Goal: Complete application form

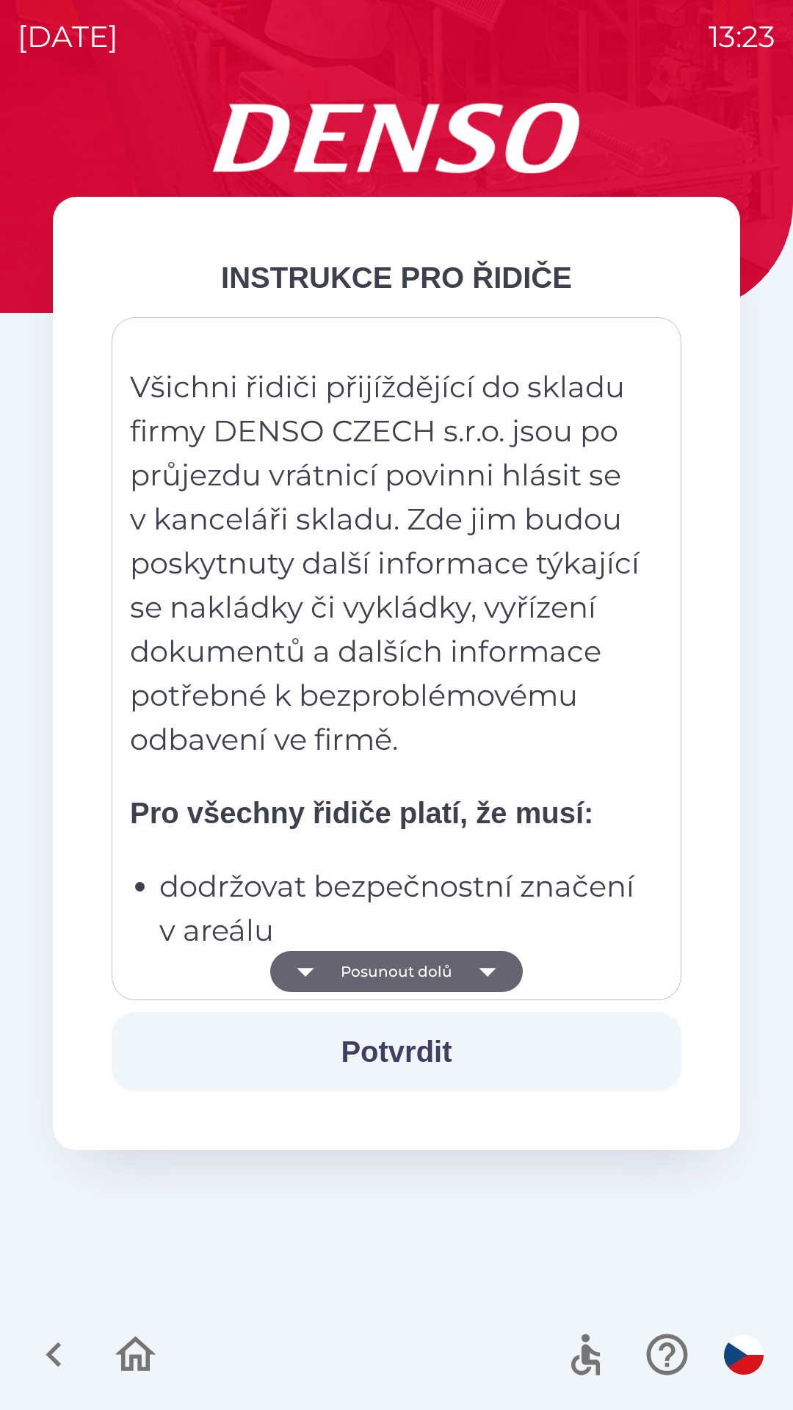
click at [485, 963] on icon "button" at bounding box center [487, 971] width 41 height 41
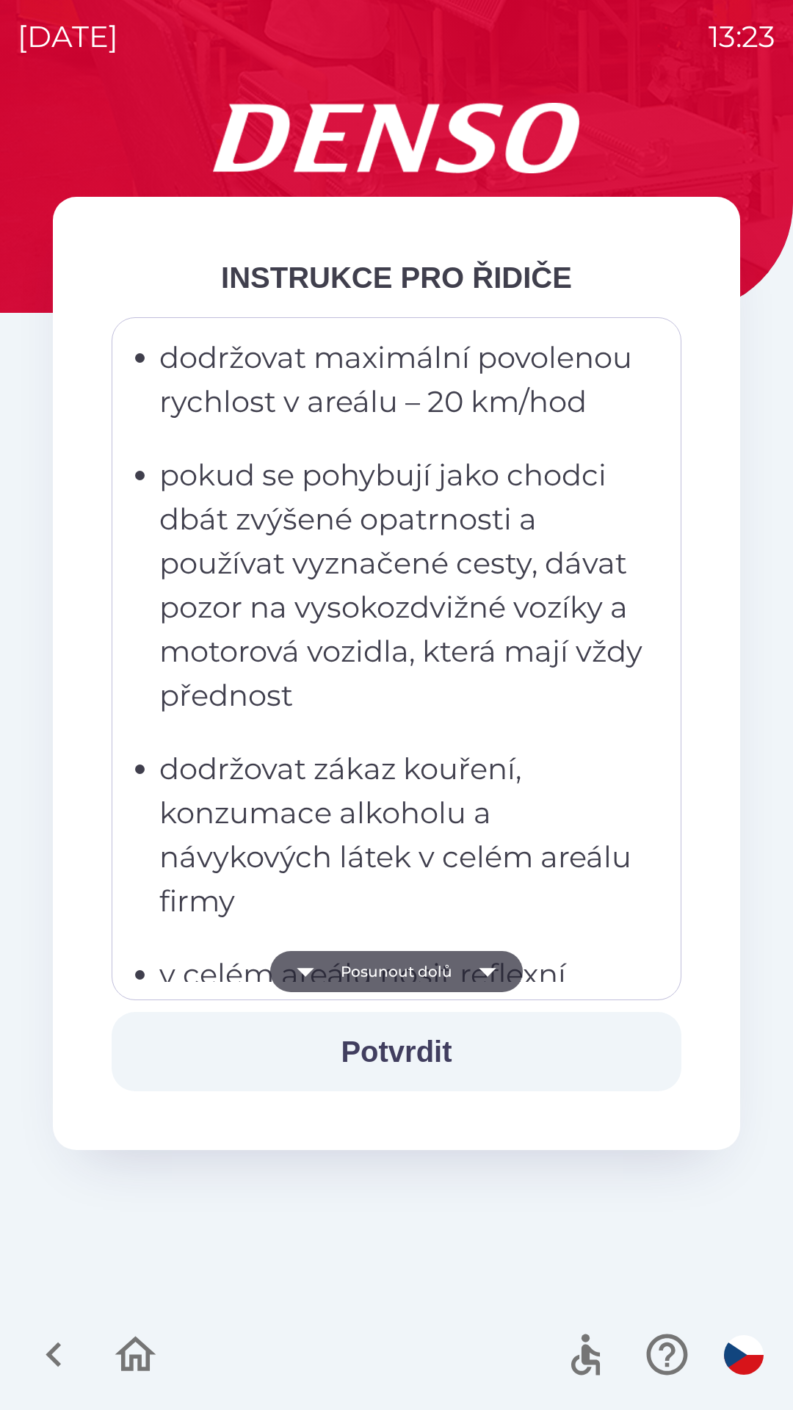
click at [485, 970] on icon "button" at bounding box center [487, 972] width 17 height 9
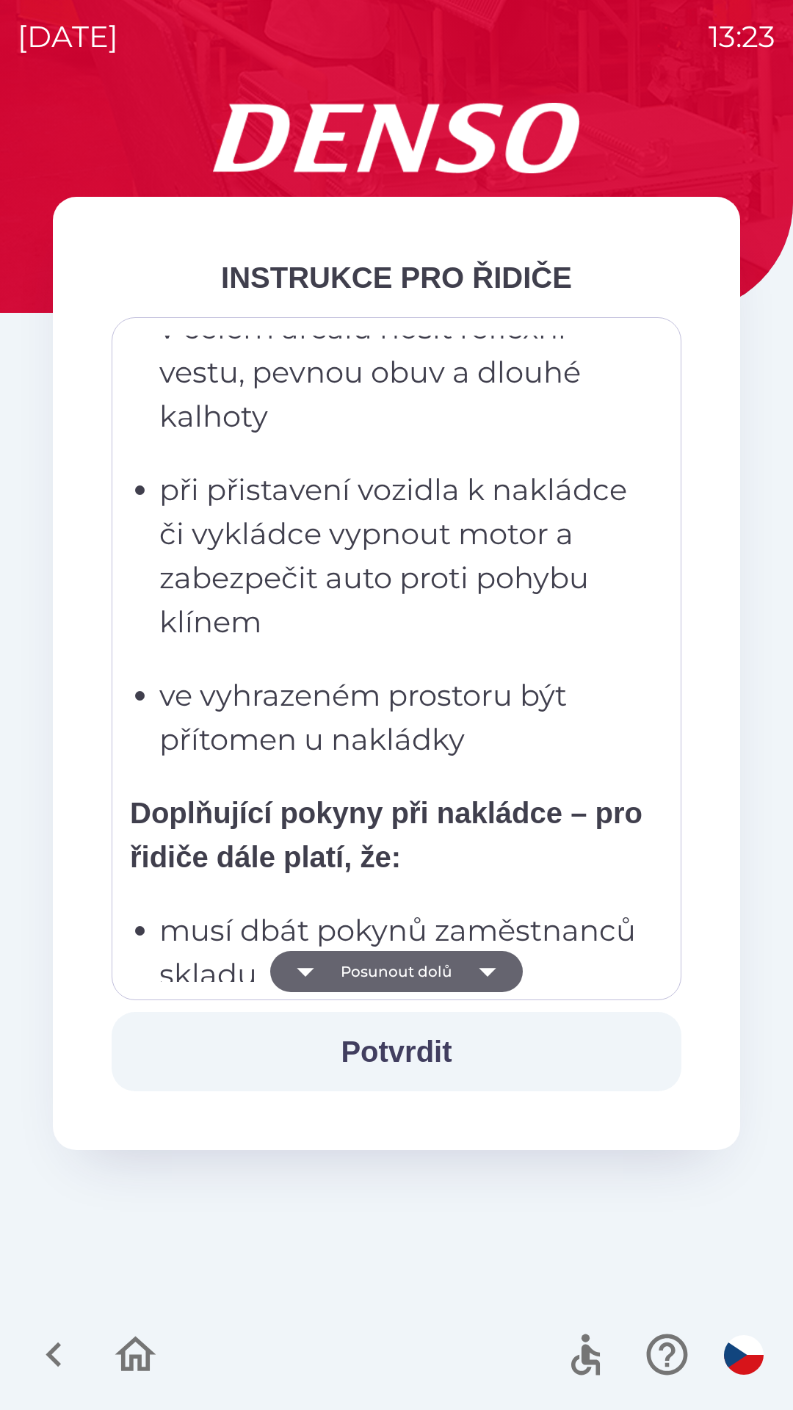
click at [495, 968] on icon "button" at bounding box center [487, 971] width 41 height 41
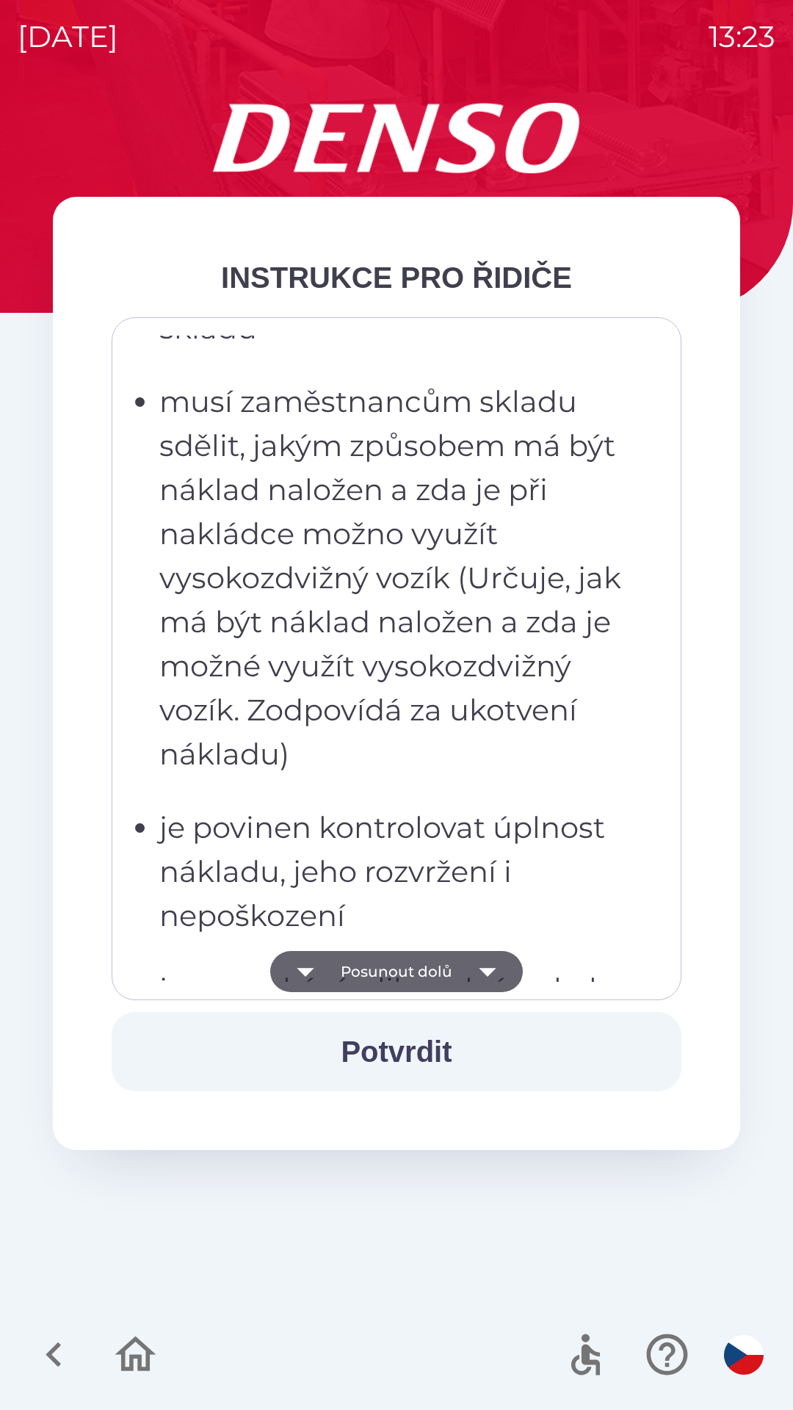
click at [489, 979] on icon "button" at bounding box center [487, 971] width 41 height 41
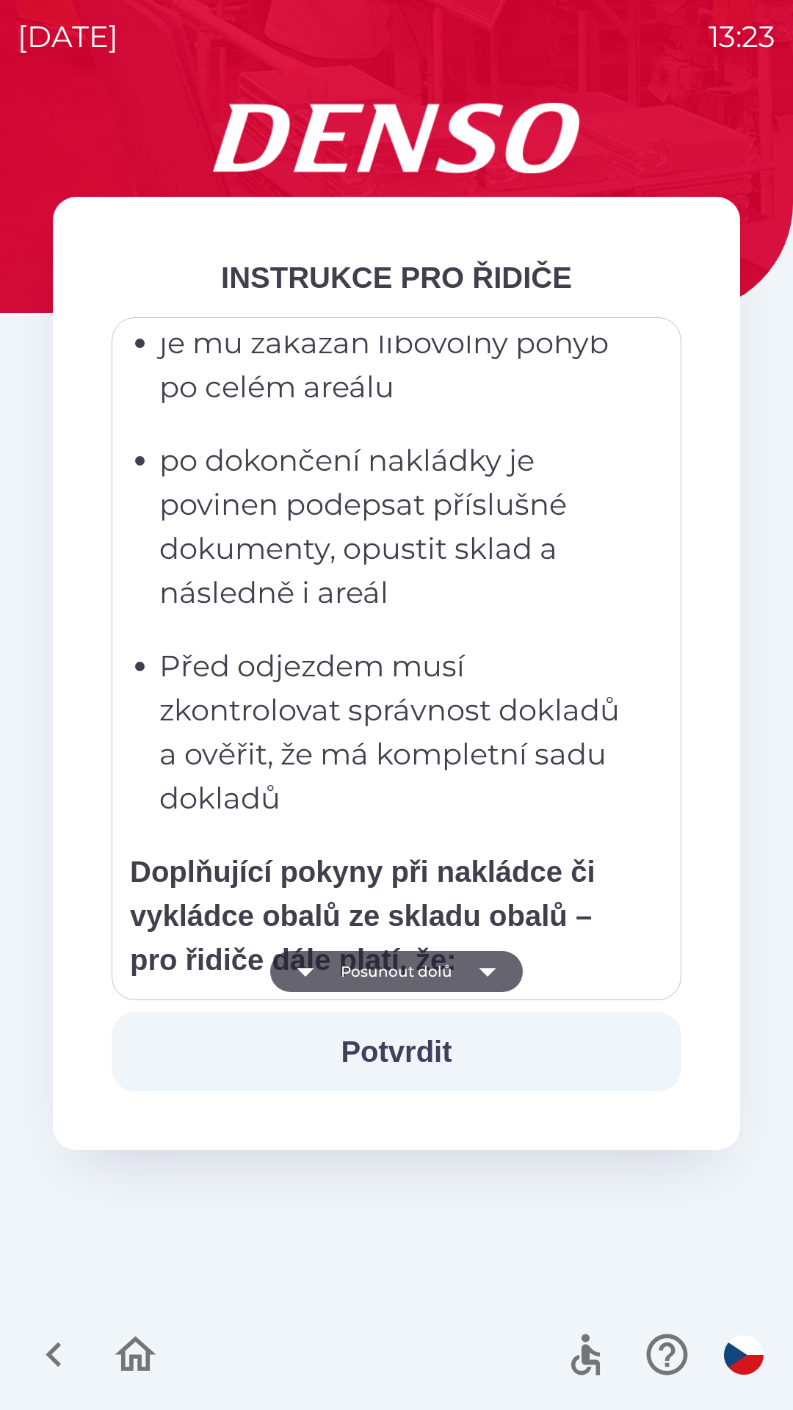
click at [489, 979] on icon "button" at bounding box center [487, 971] width 41 height 41
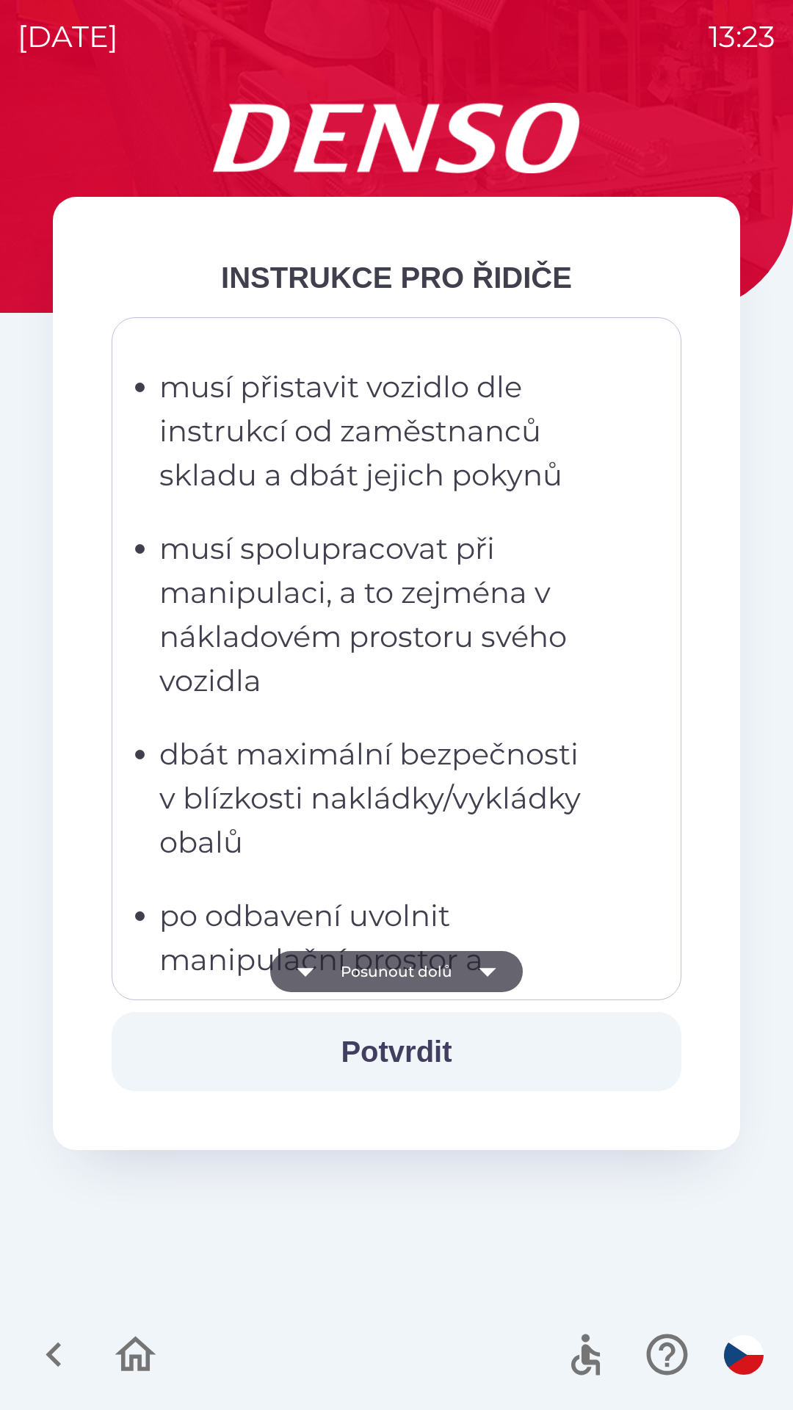
click at [479, 974] on icon "button" at bounding box center [487, 971] width 41 height 41
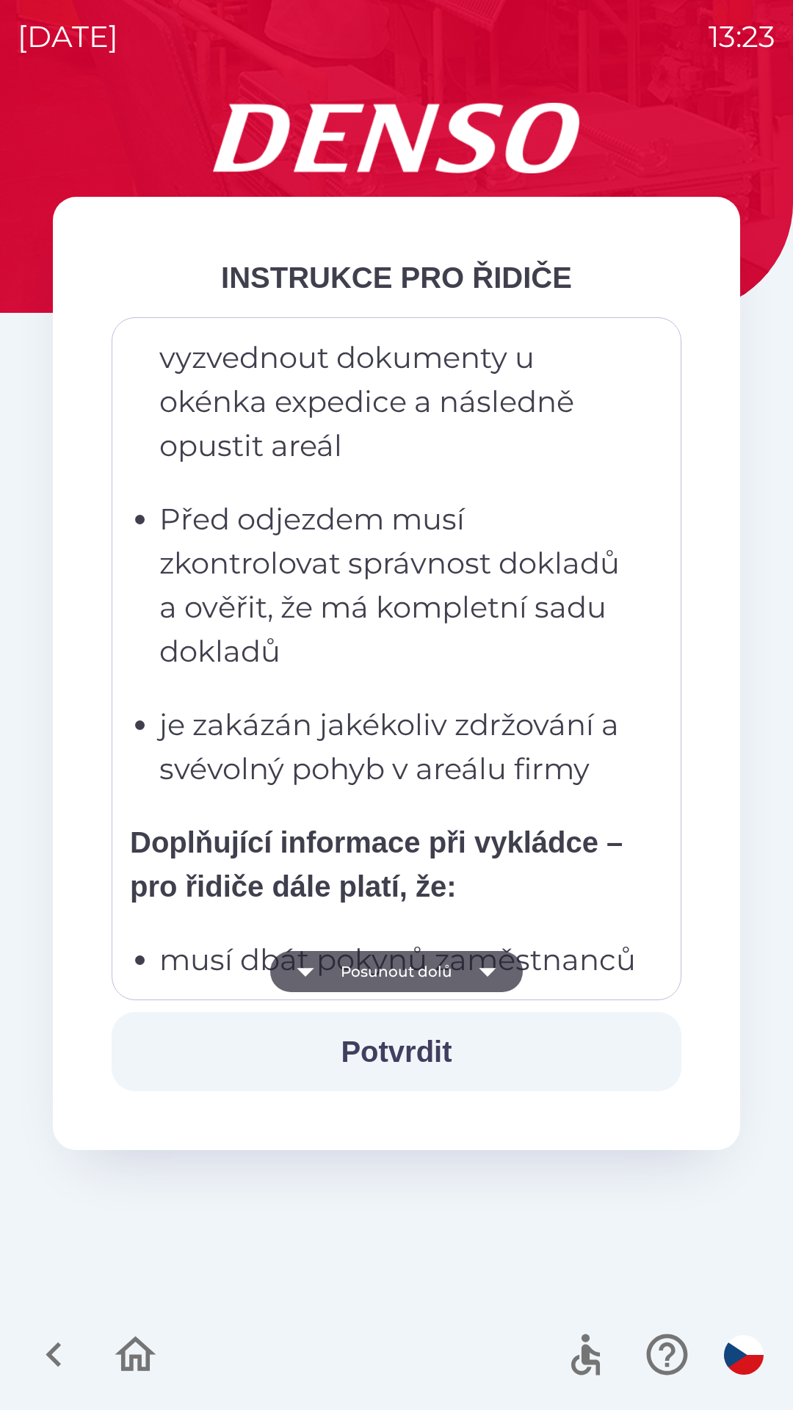
click at [482, 969] on icon "button" at bounding box center [487, 972] width 17 height 9
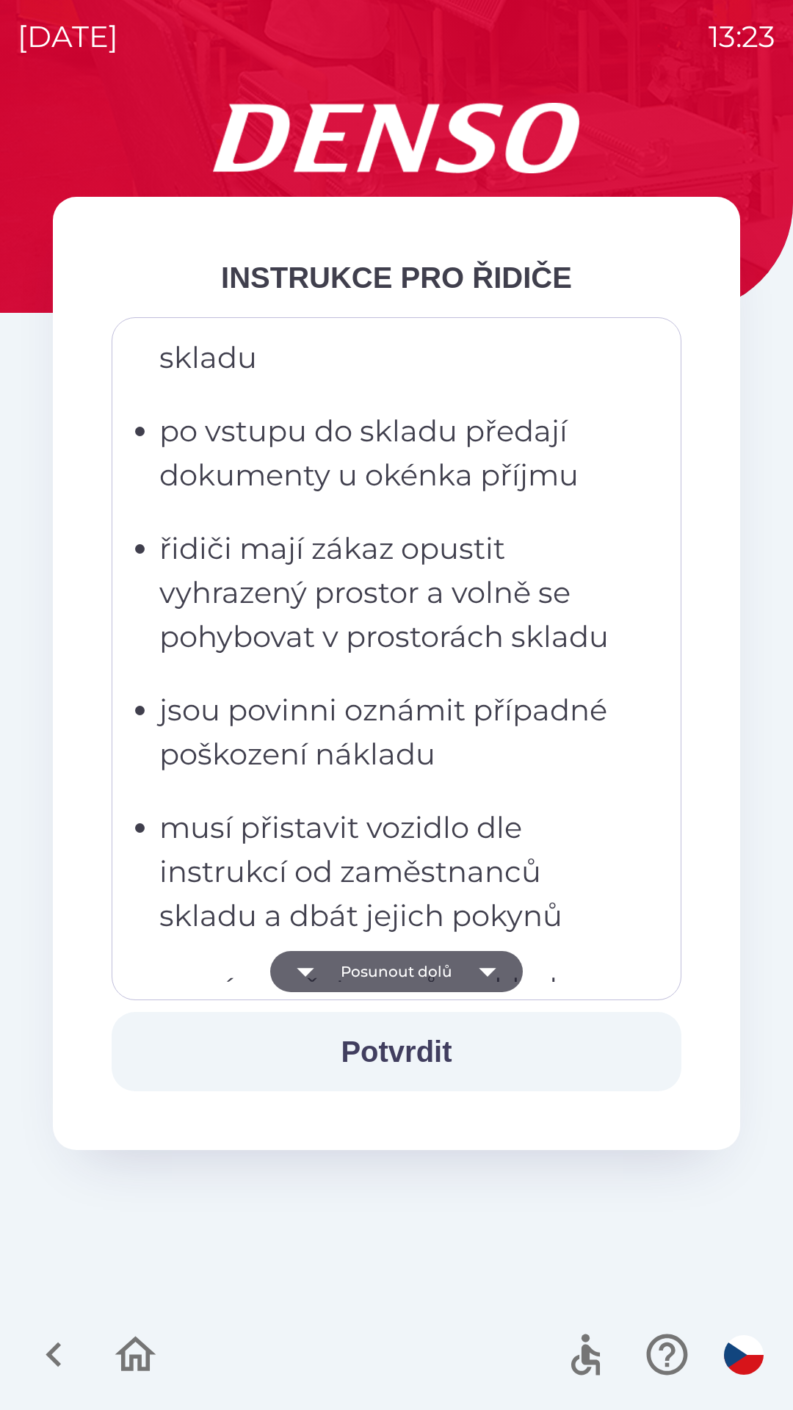
click at [427, 1058] on button "Potvrdit" at bounding box center [397, 1051] width 570 height 79
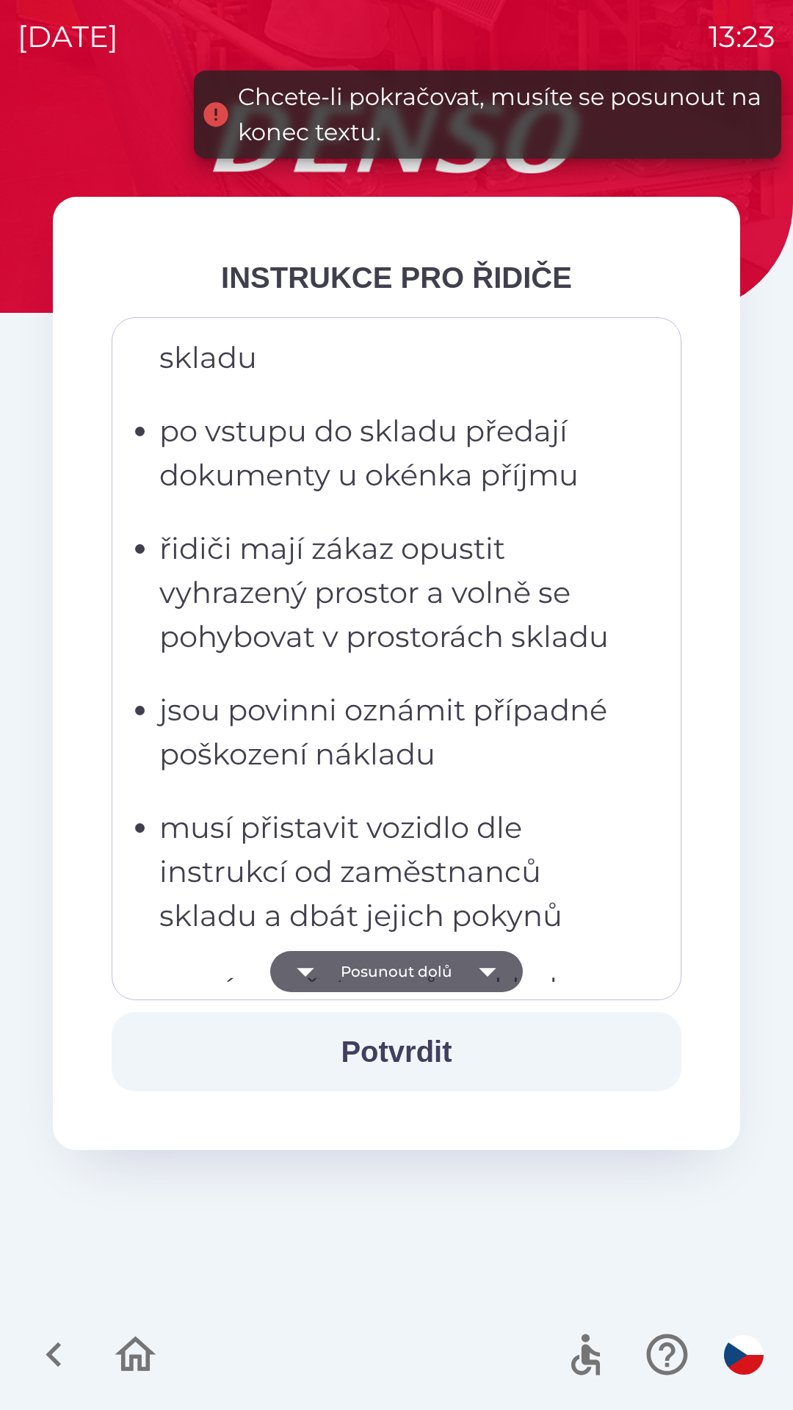
click at [490, 970] on icon "button" at bounding box center [487, 972] width 17 height 9
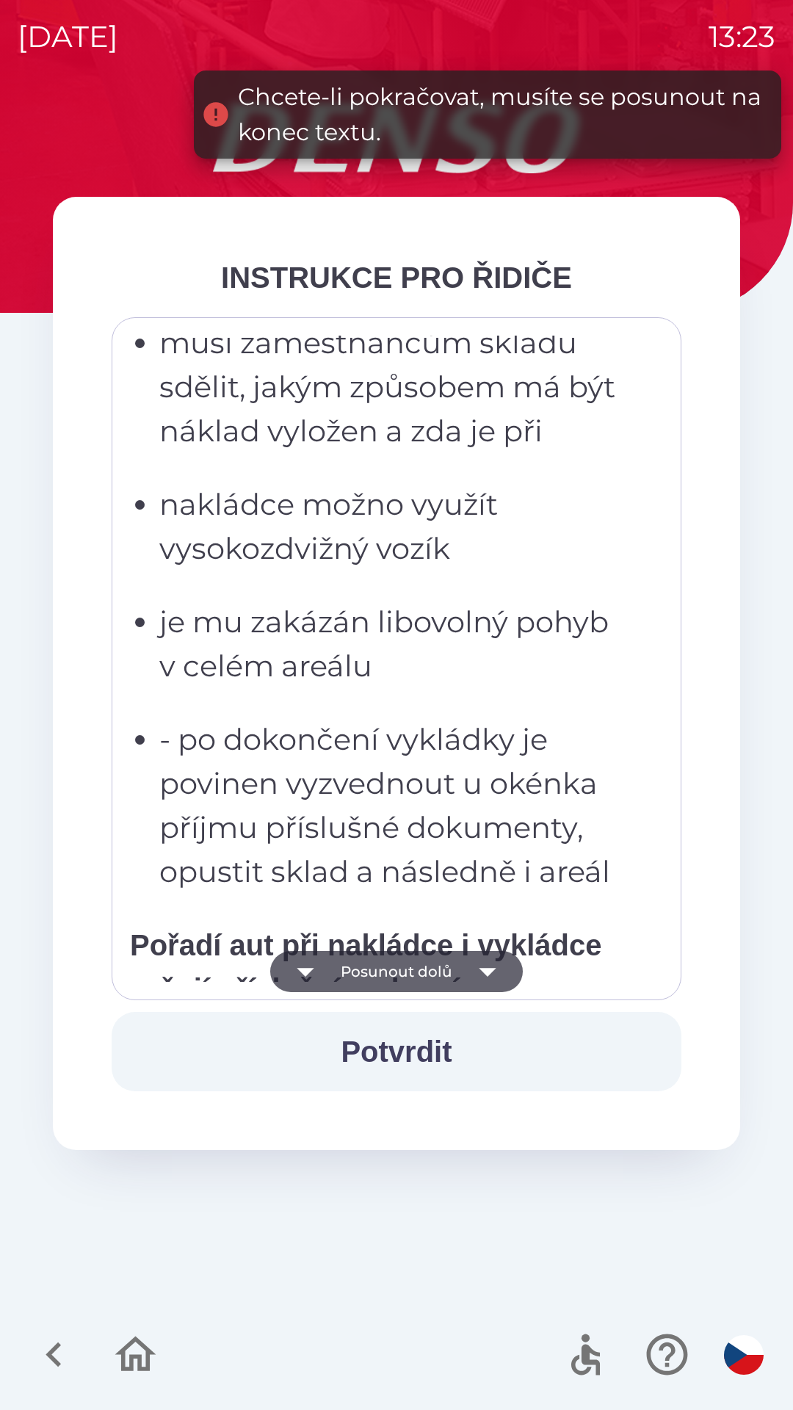
click at [493, 965] on icon "button" at bounding box center [487, 971] width 41 height 41
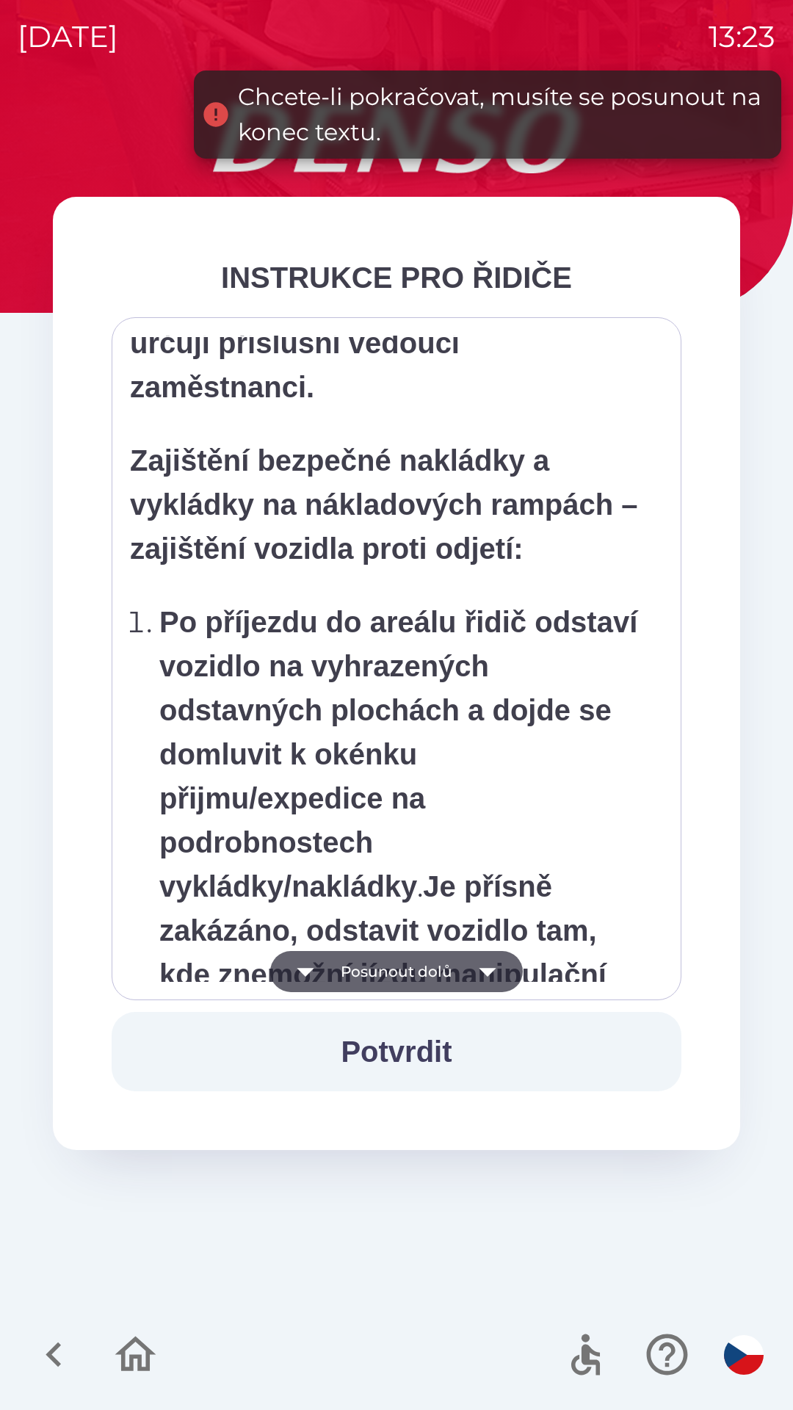
click at [485, 965] on icon "button" at bounding box center [487, 971] width 41 height 41
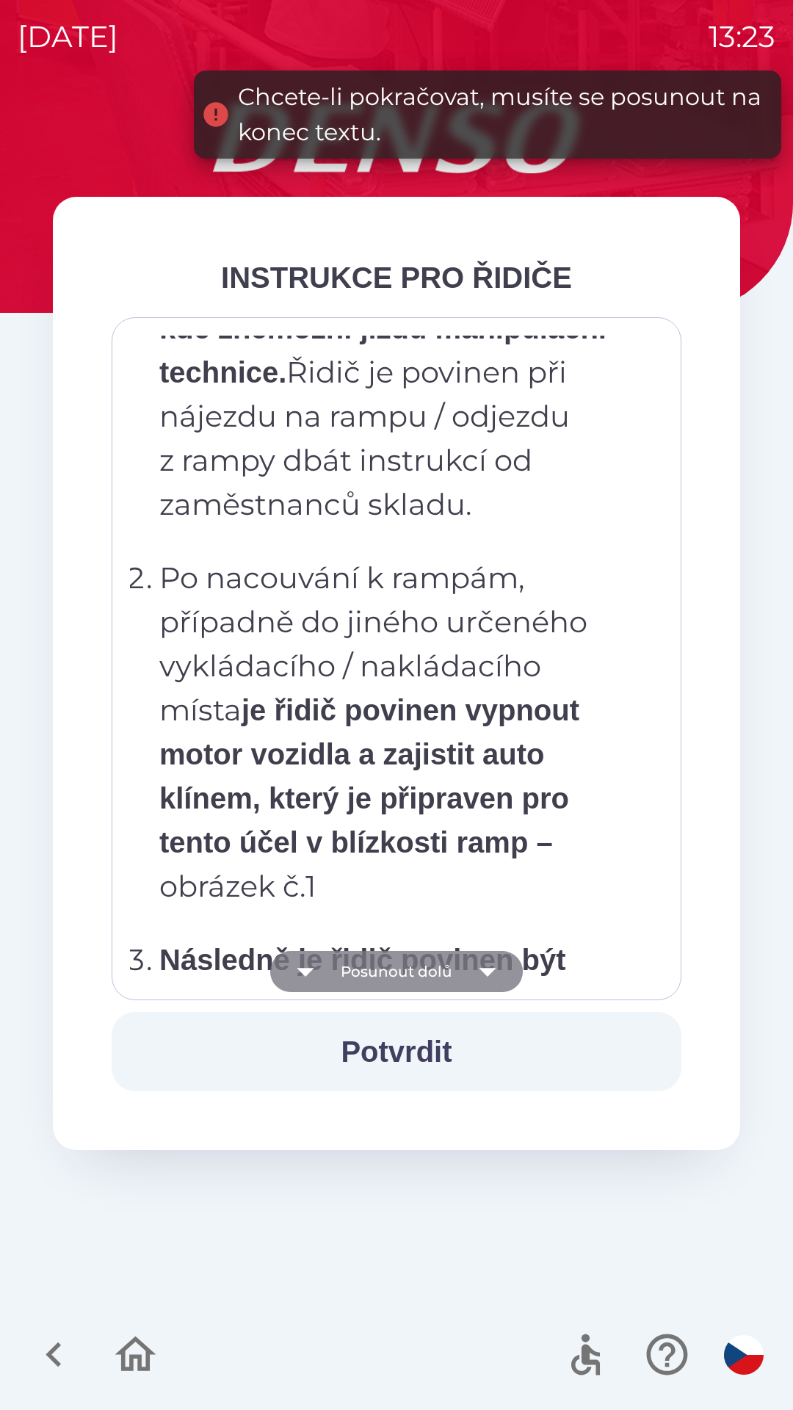
click at [488, 964] on icon "button" at bounding box center [487, 971] width 41 height 41
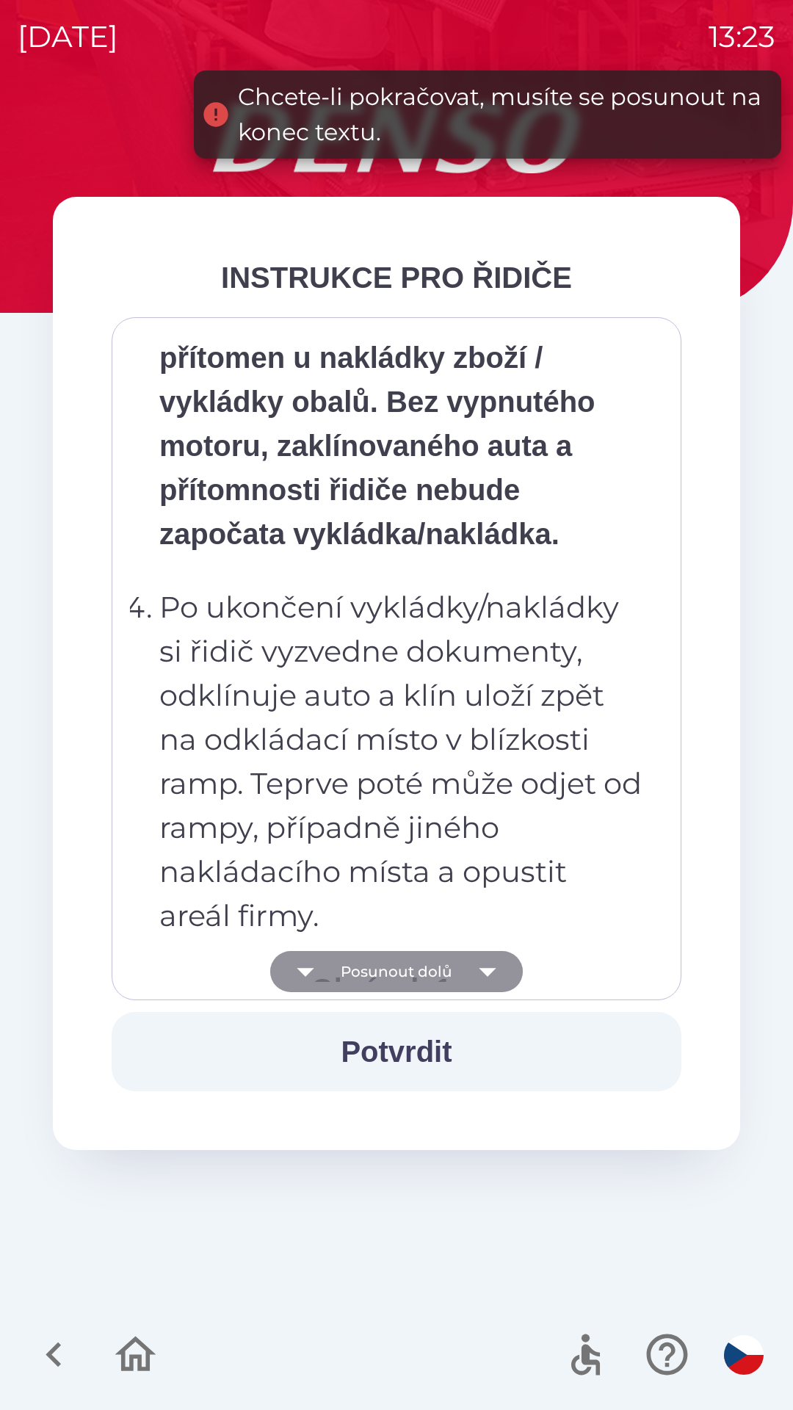
click at [488, 978] on icon "button" at bounding box center [487, 971] width 41 height 41
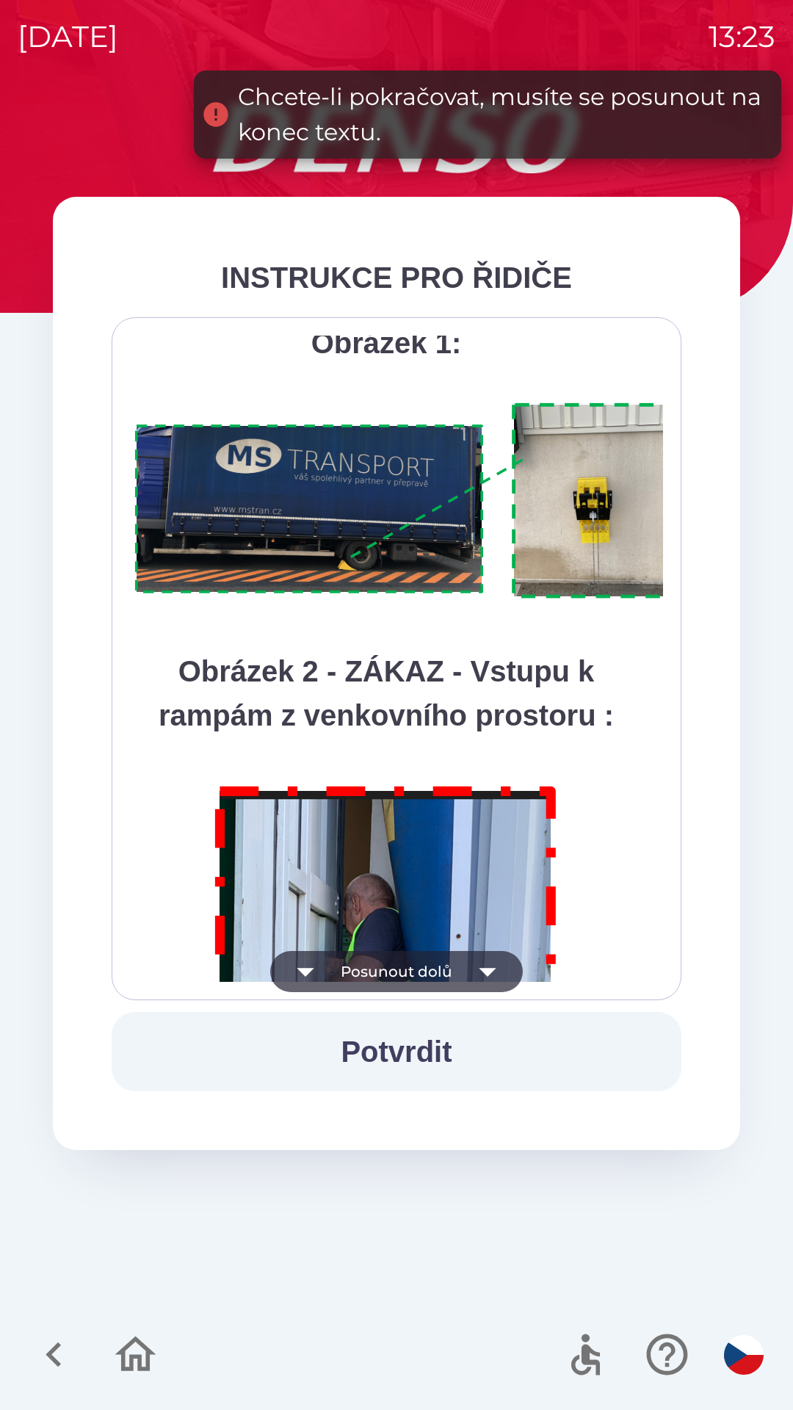
click at [487, 980] on icon "button" at bounding box center [487, 971] width 41 height 41
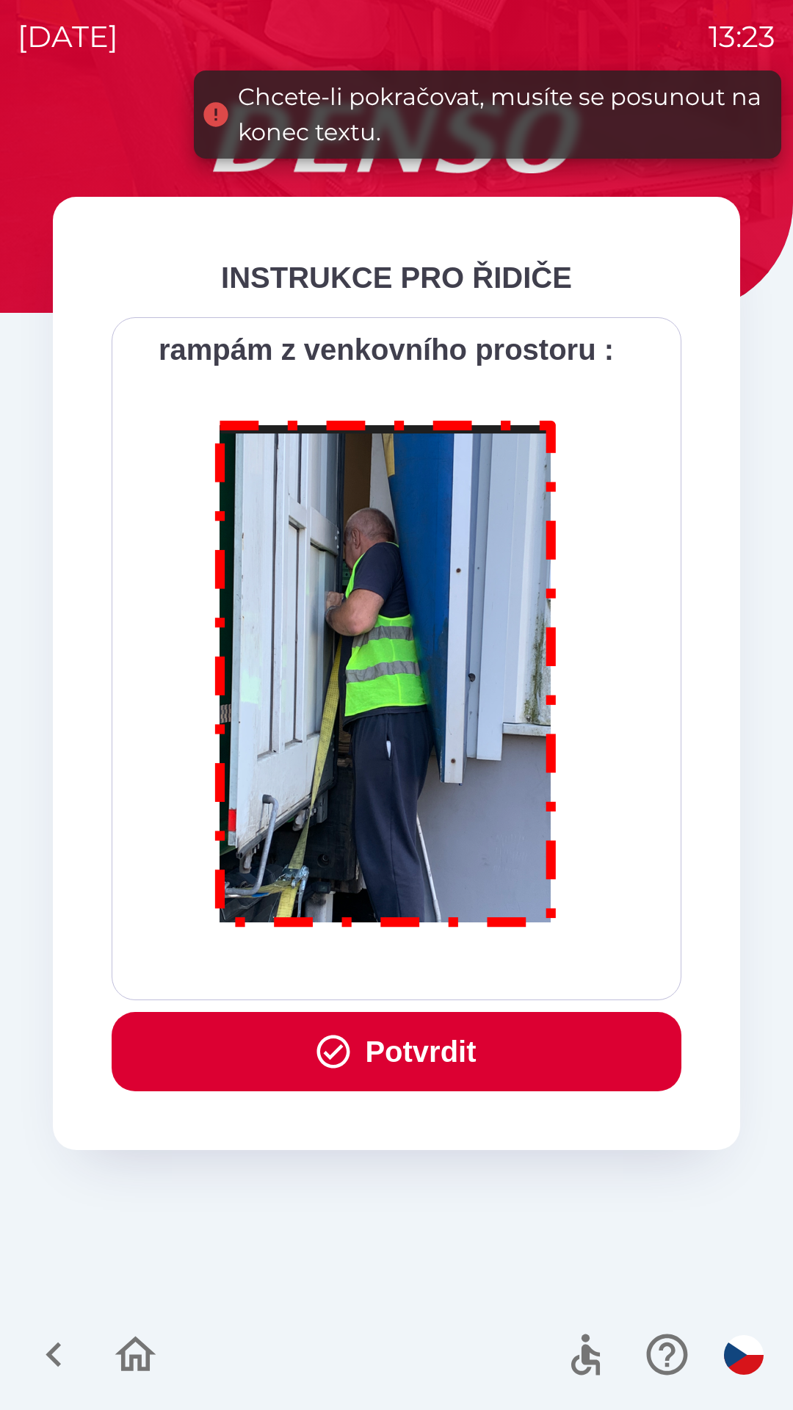
click at [481, 986] on div "Všichni řidiči přijíždějící do skladu firmy DENSO CZECH s.r.o. jsou po průjezdu…" at bounding box center [397, 658] width 570 height 683
click at [492, 982] on div "Všichni řidiči přijíždějící do skladu firmy DENSO CZECH s.r.o. jsou po průjezdu…" at bounding box center [397, 658] width 570 height 683
click at [477, 1049] on button "Potvrdit" at bounding box center [397, 1051] width 570 height 79
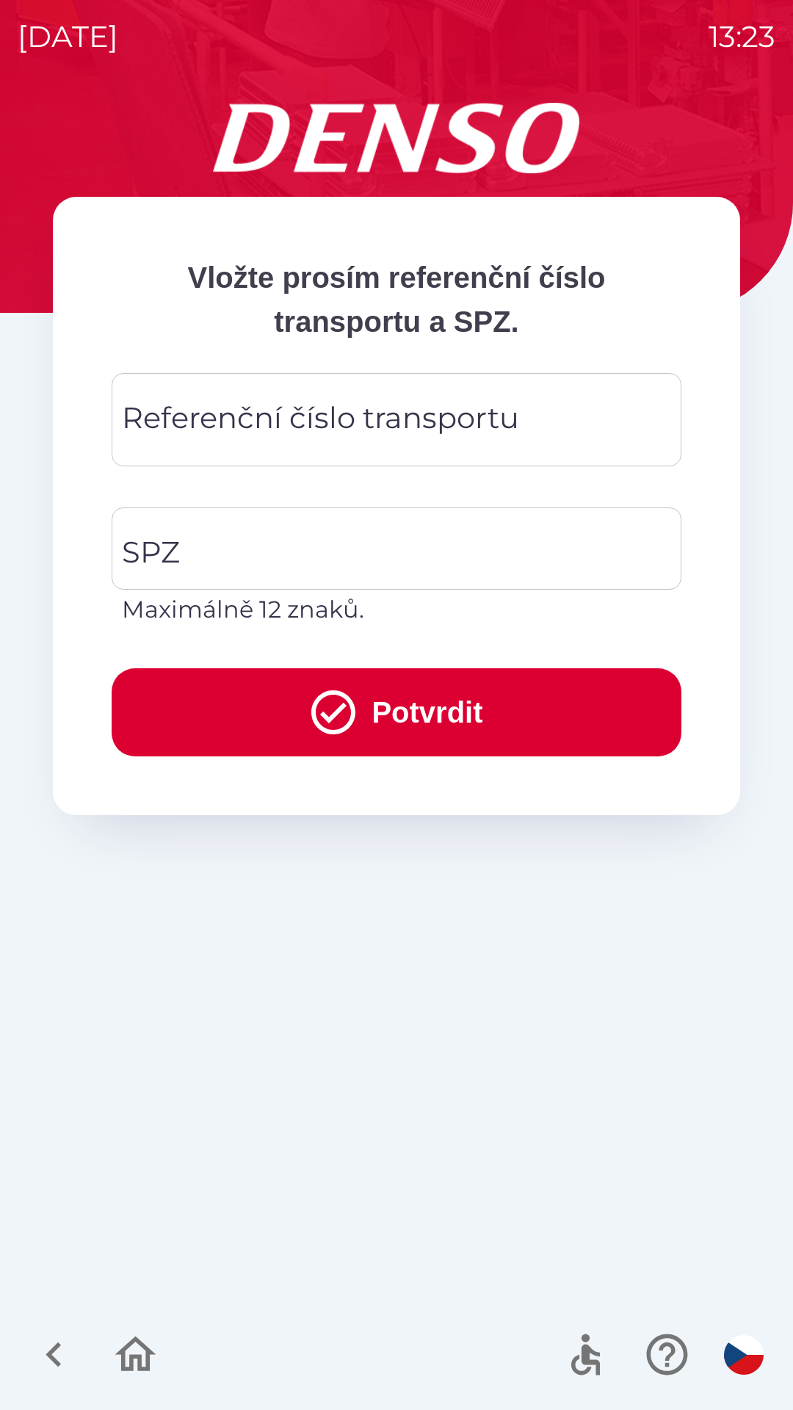
click at [168, 434] on div "Referenční číslo transportu Referenční číslo transportu" at bounding box center [397, 419] width 570 height 93
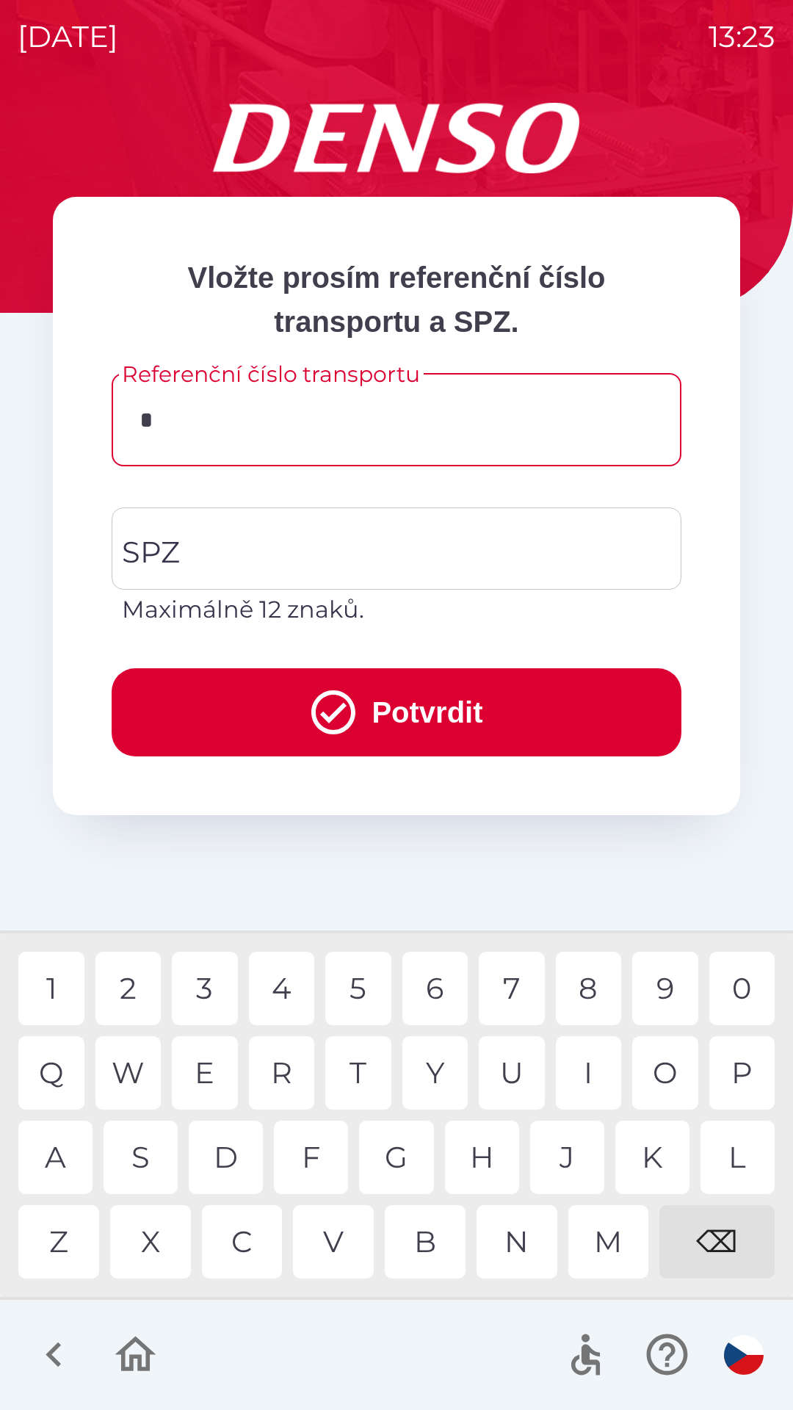
click at [513, 983] on div "7" at bounding box center [512, 988] width 66 height 73
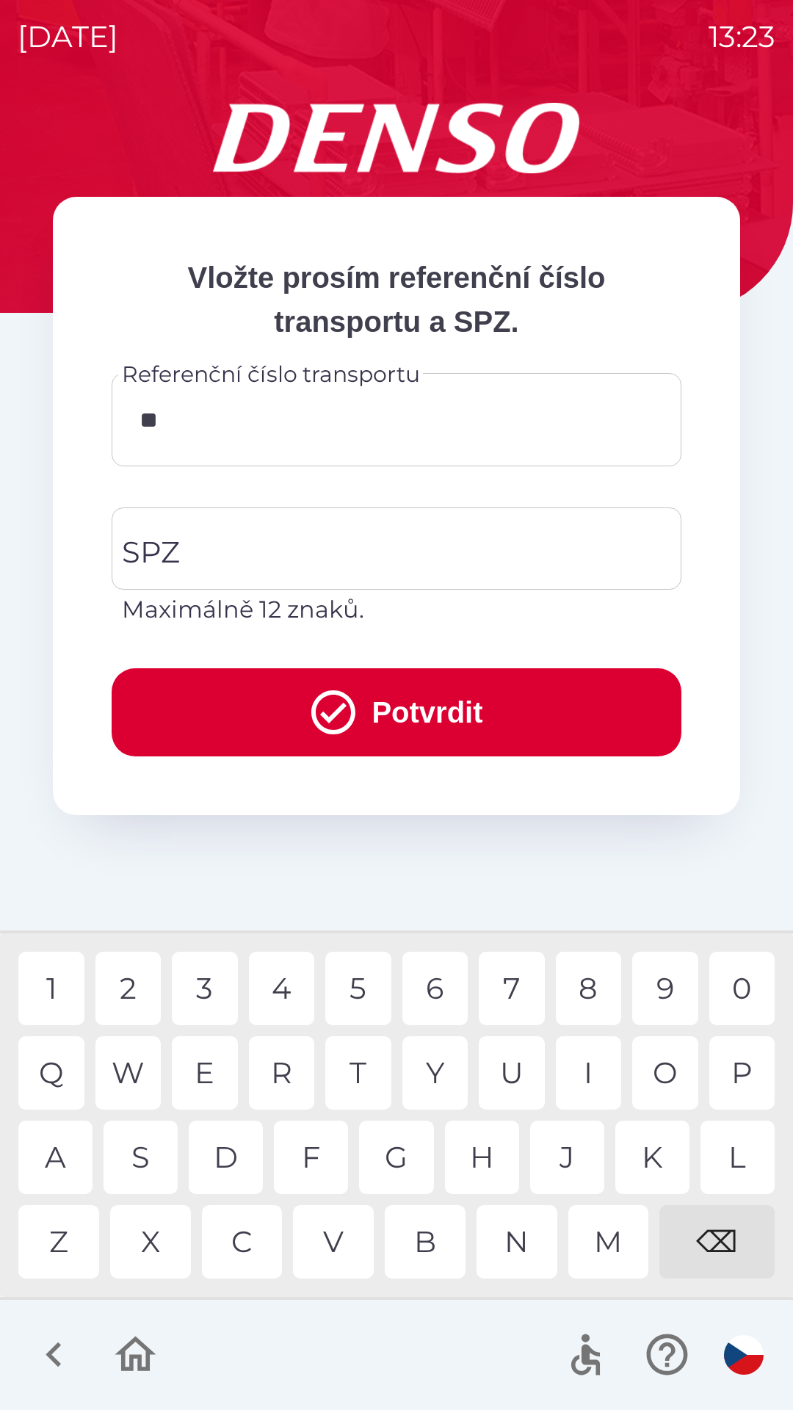
click at [211, 992] on div "3" at bounding box center [205, 988] width 66 height 73
click at [663, 980] on div "9" at bounding box center [665, 988] width 66 height 73
click at [201, 996] on div "3" at bounding box center [205, 988] width 66 height 73
click at [662, 987] on div "9" at bounding box center [665, 988] width 66 height 73
type input "*******"
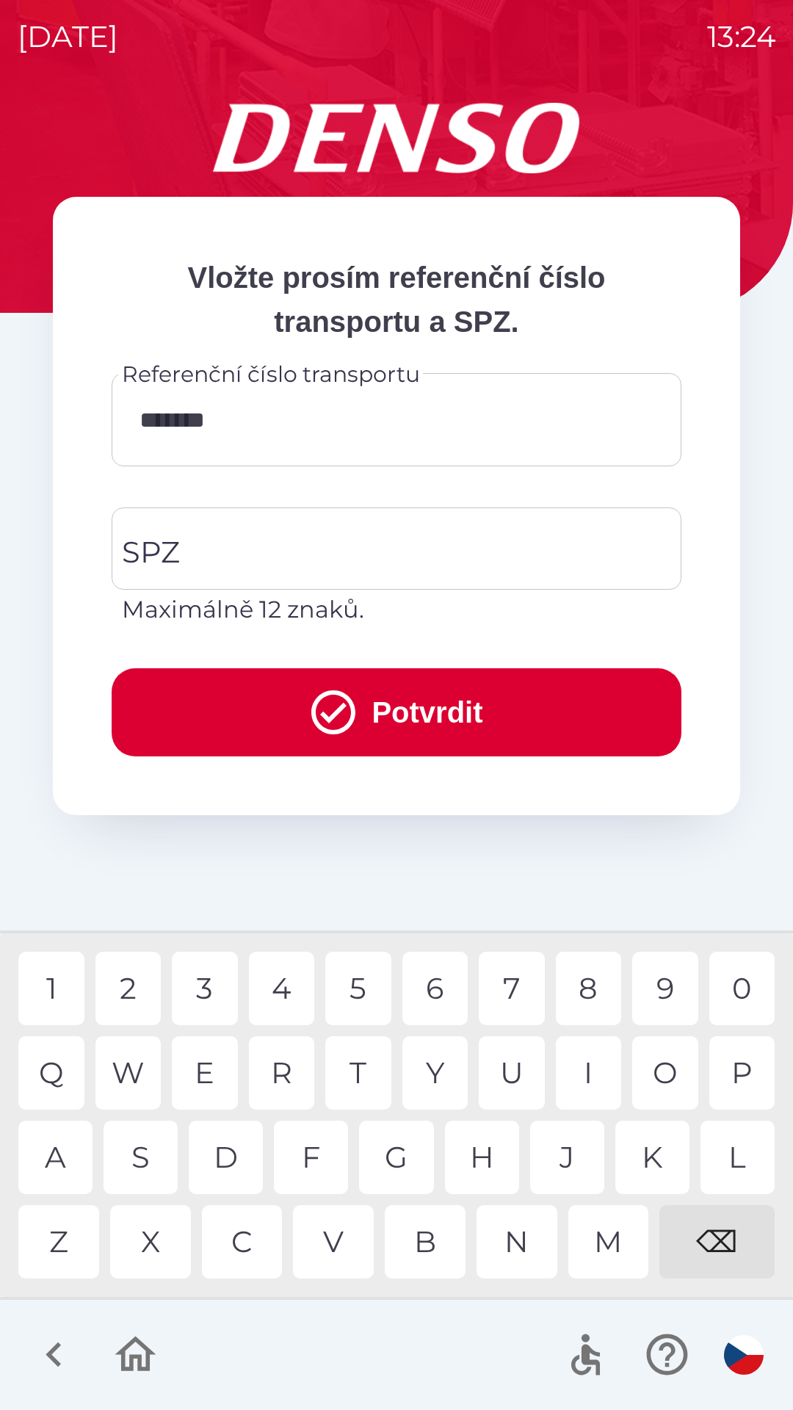
click at [205, 991] on div "3" at bounding box center [205, 988] width 66 height 73
click at [202, 543] on input "SPZ" at bounding box center [385, 548] width 535 height 69
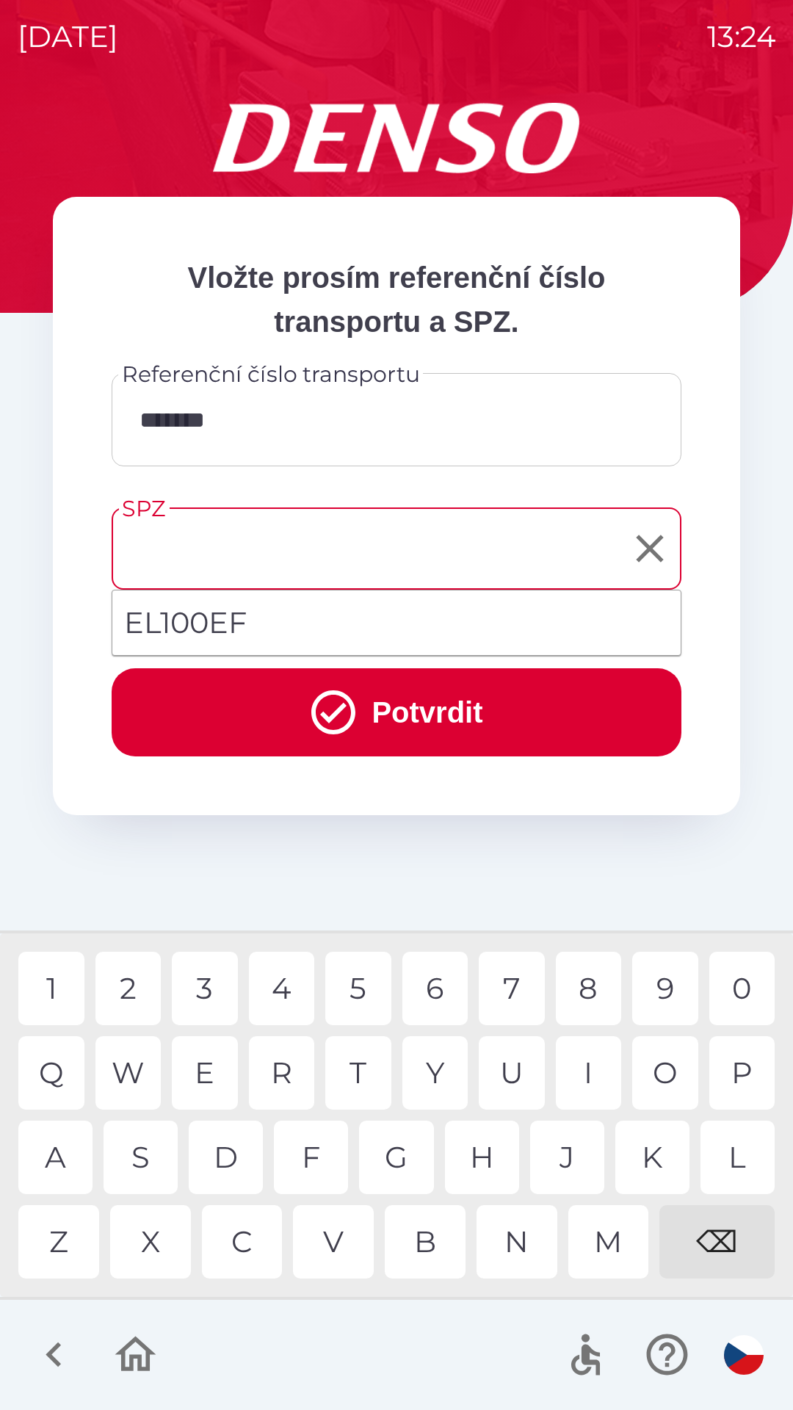
click at [237, 623] on li "EL100EF" at bounding box center [396, 622] width 568 height 53
type input "*******"
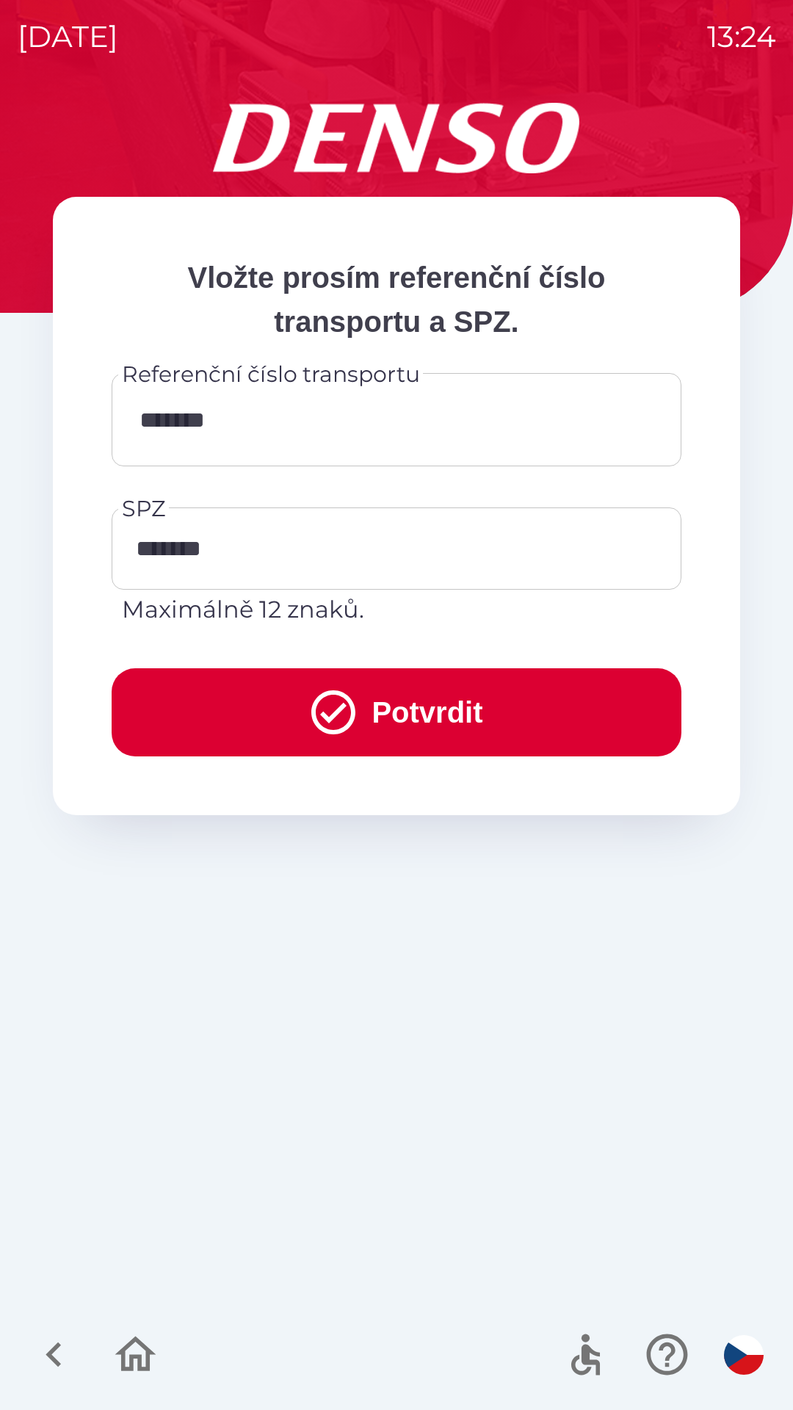
click at [419, 714] on button "Potvrdit" at bounding box center [397, 712] width 570 height 88
